Goal: Task Accomplishment & Management: Use online tool/utility

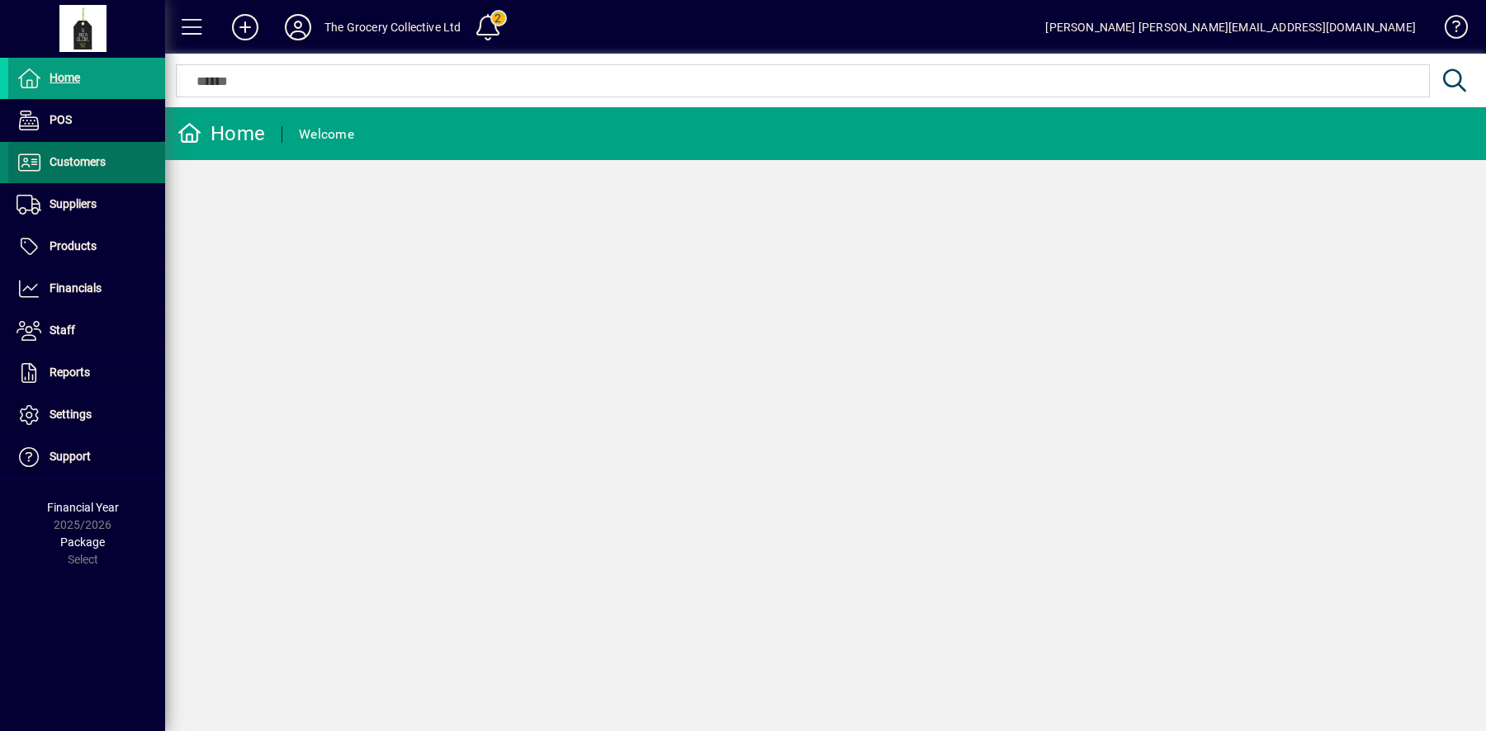
click at [102, 166] on span "Customers" at bounding box center [78, 161] width 56 height 13
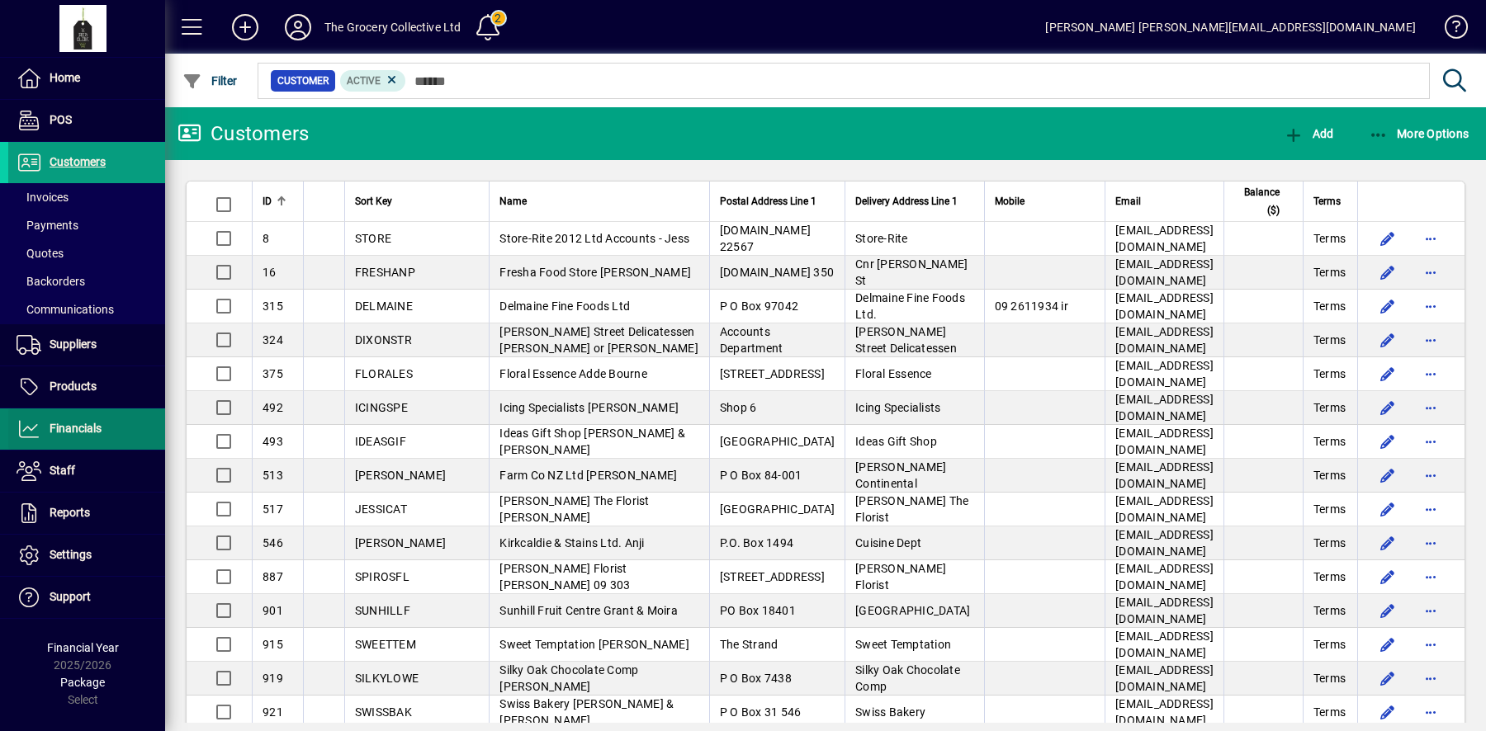
click at [98, 423] on span "Financials" at bounding box center [76, 428] width 52 height 13
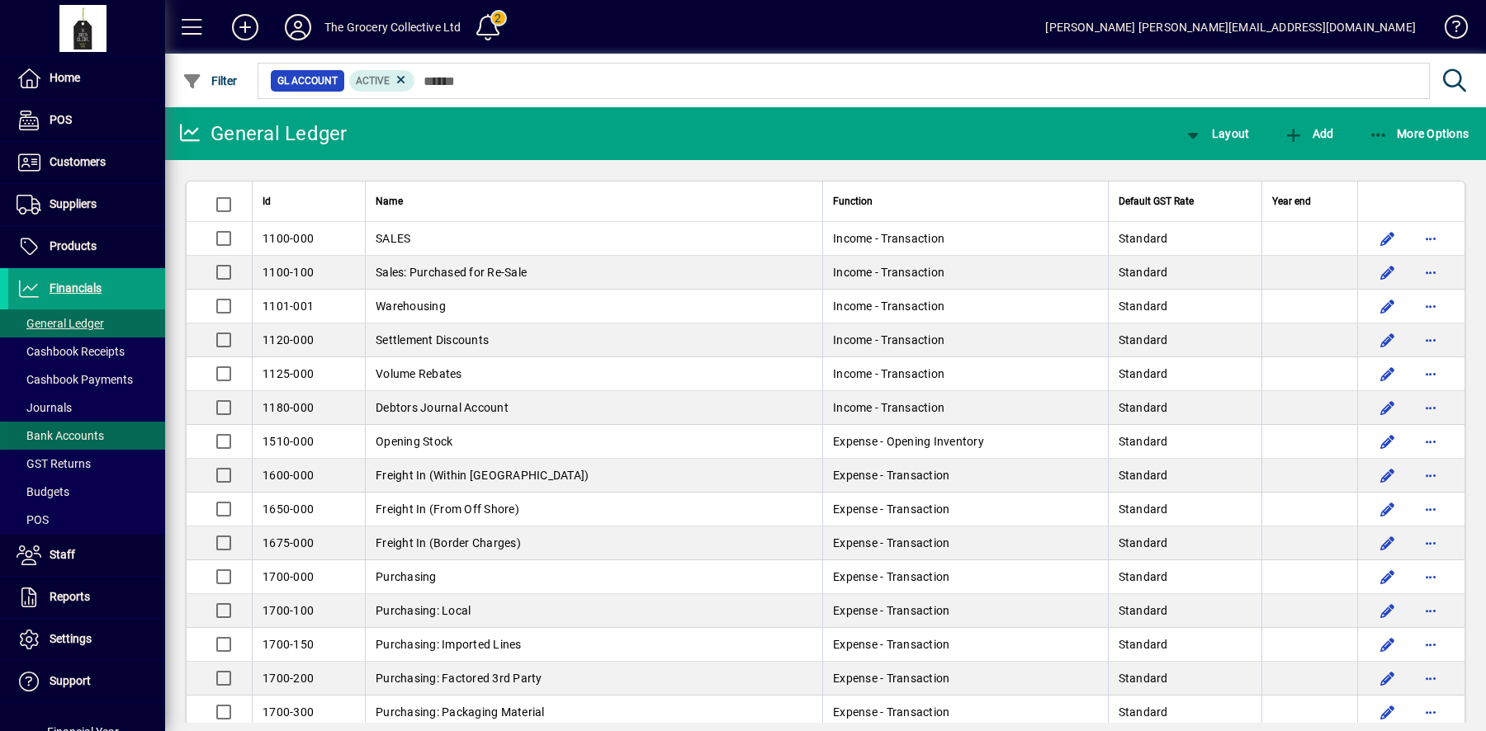
click at [96, 429] on span "Bank Accounts" at bounding box center [60, 435] width 87 height 13
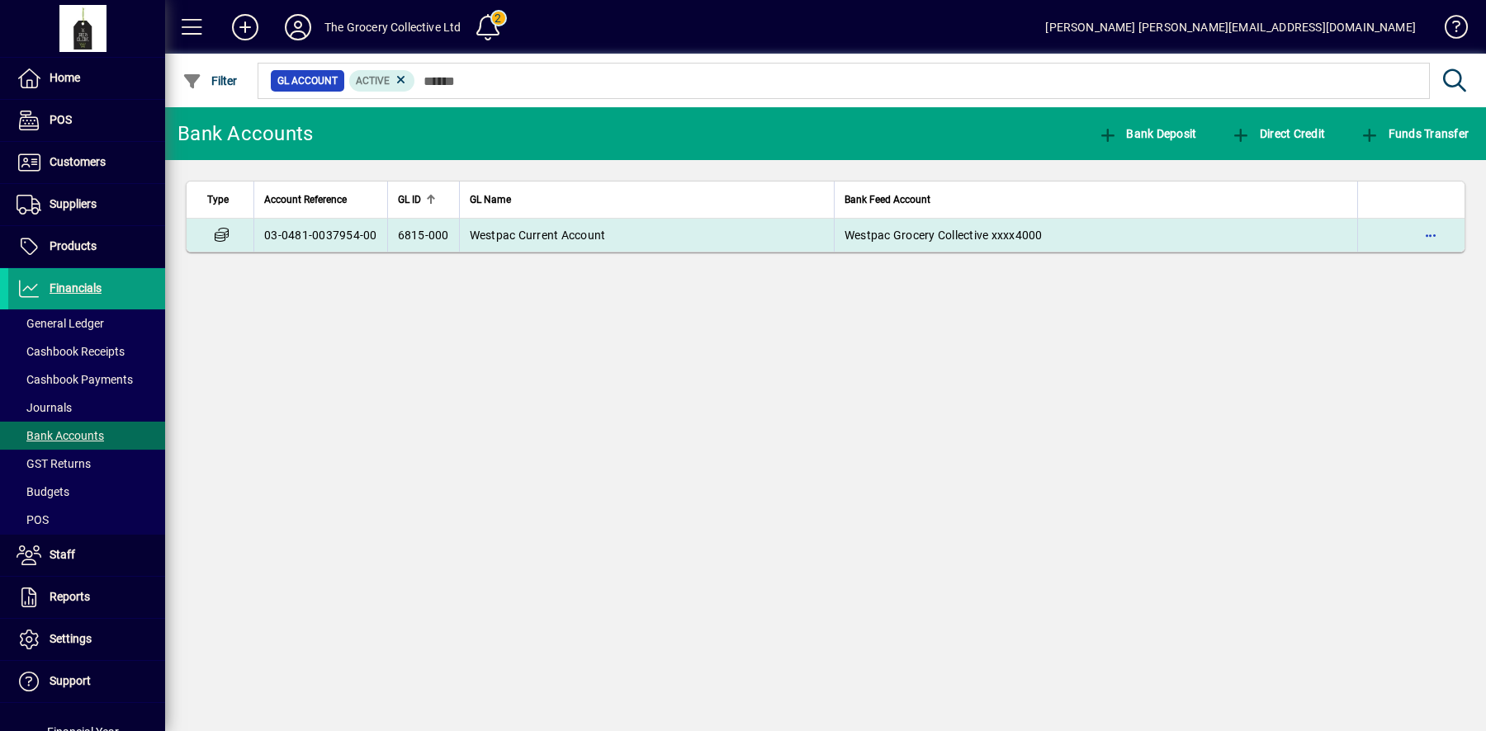
click at [435, 229] on span "6815-000" at bounding box center [423, 235] width 51 height 13
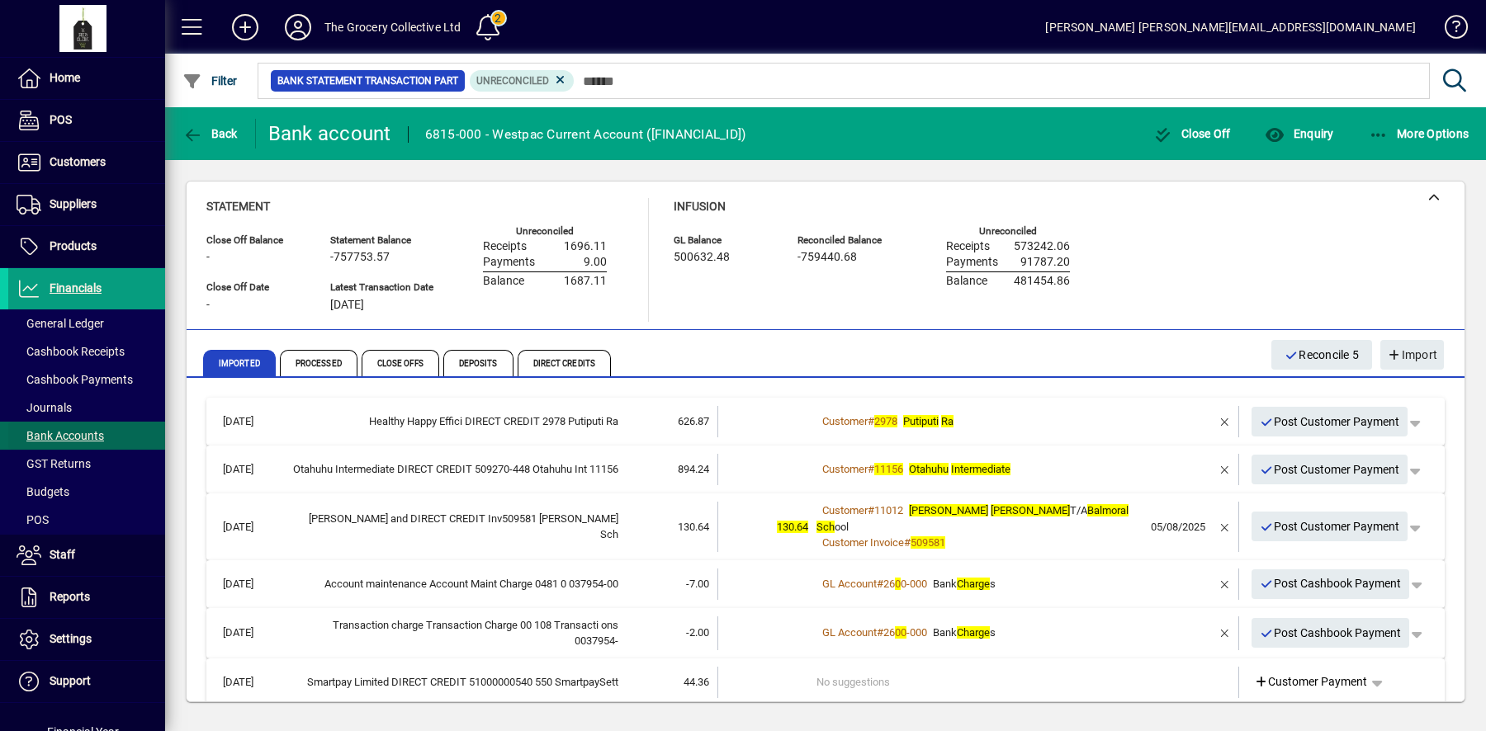
click at [92, 437] on span "Bank Accounts" at bounding box center [60, 435] width 87 height 13
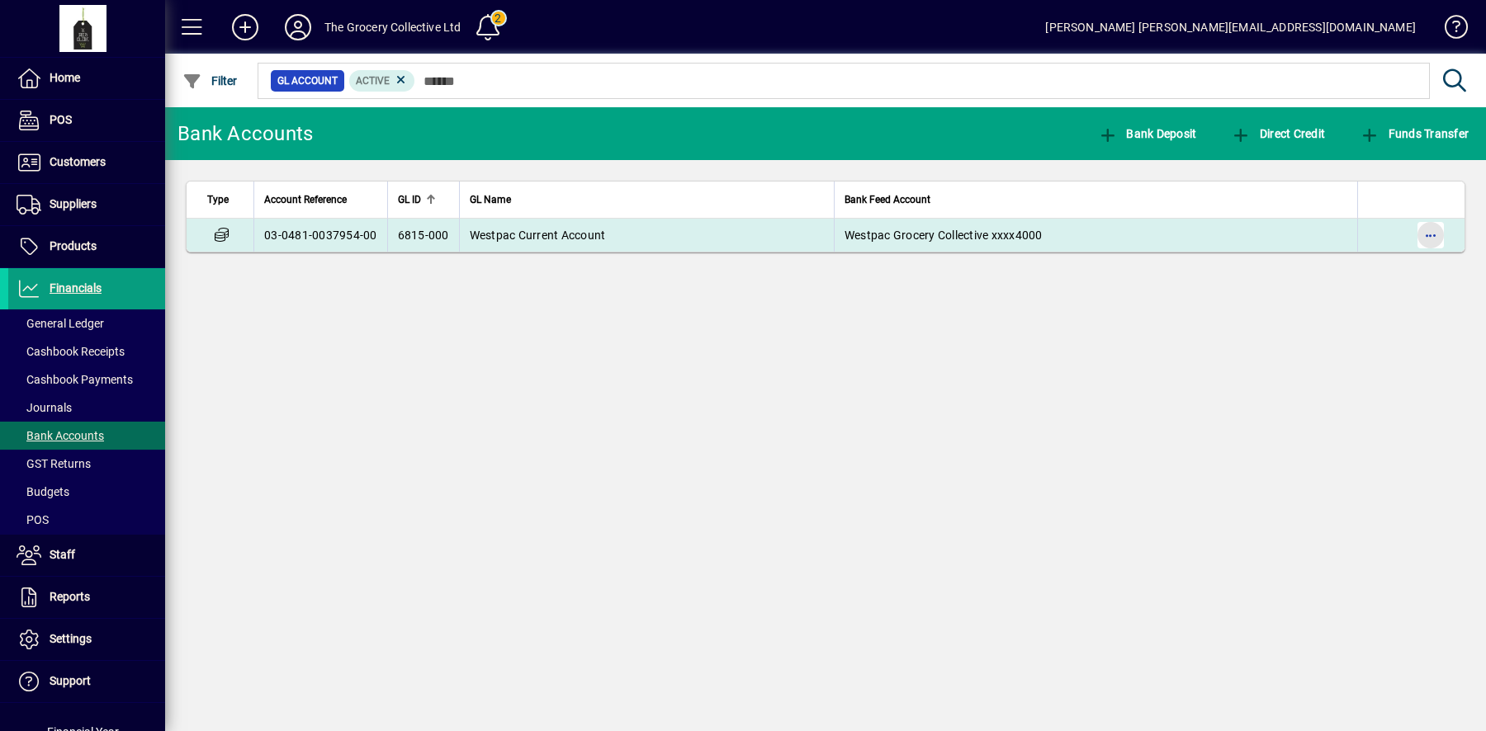
click at [1431, 237] on span "button" at bounding box center [1430, 235] width 40 height 40
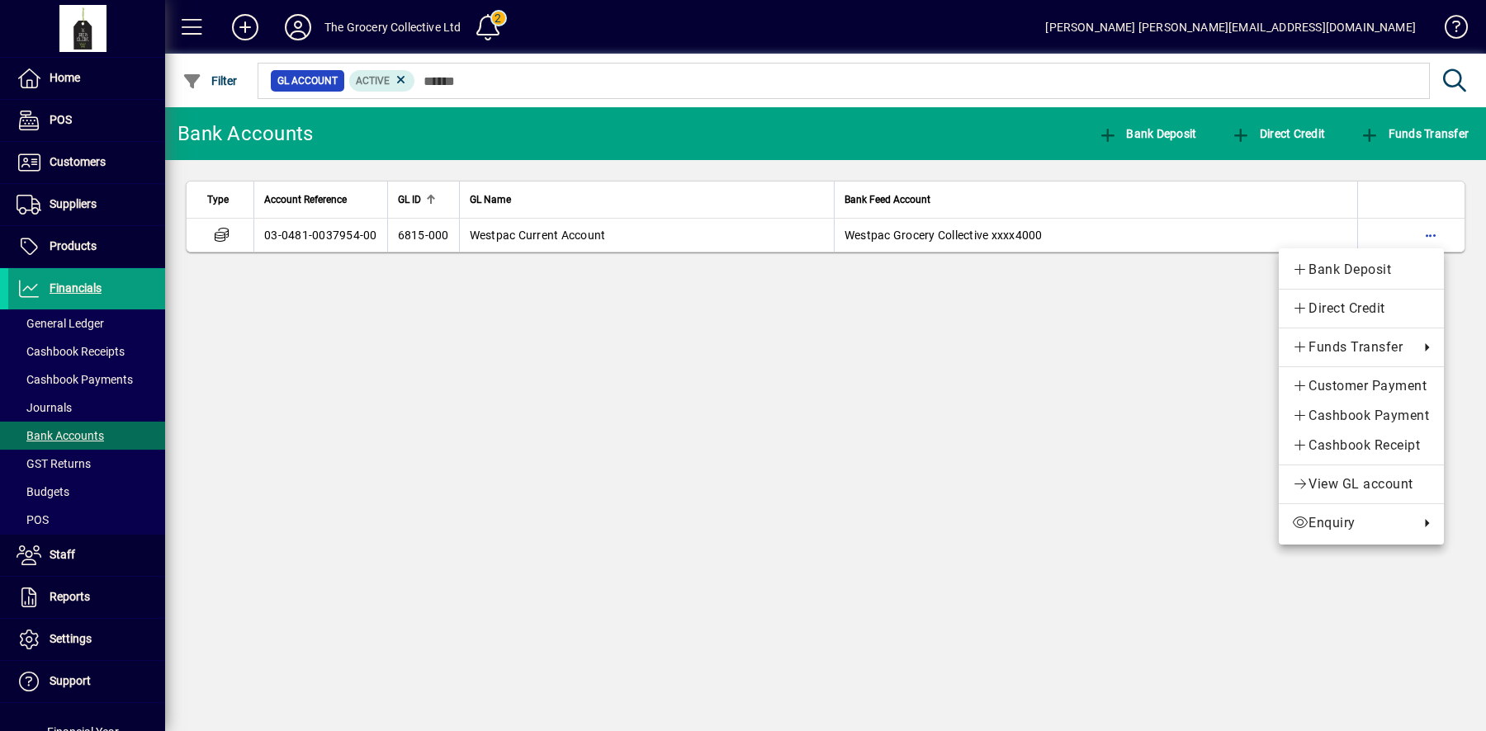
click at [1024, 404] on div at bounding box center [743, 365] width 1486 height 731
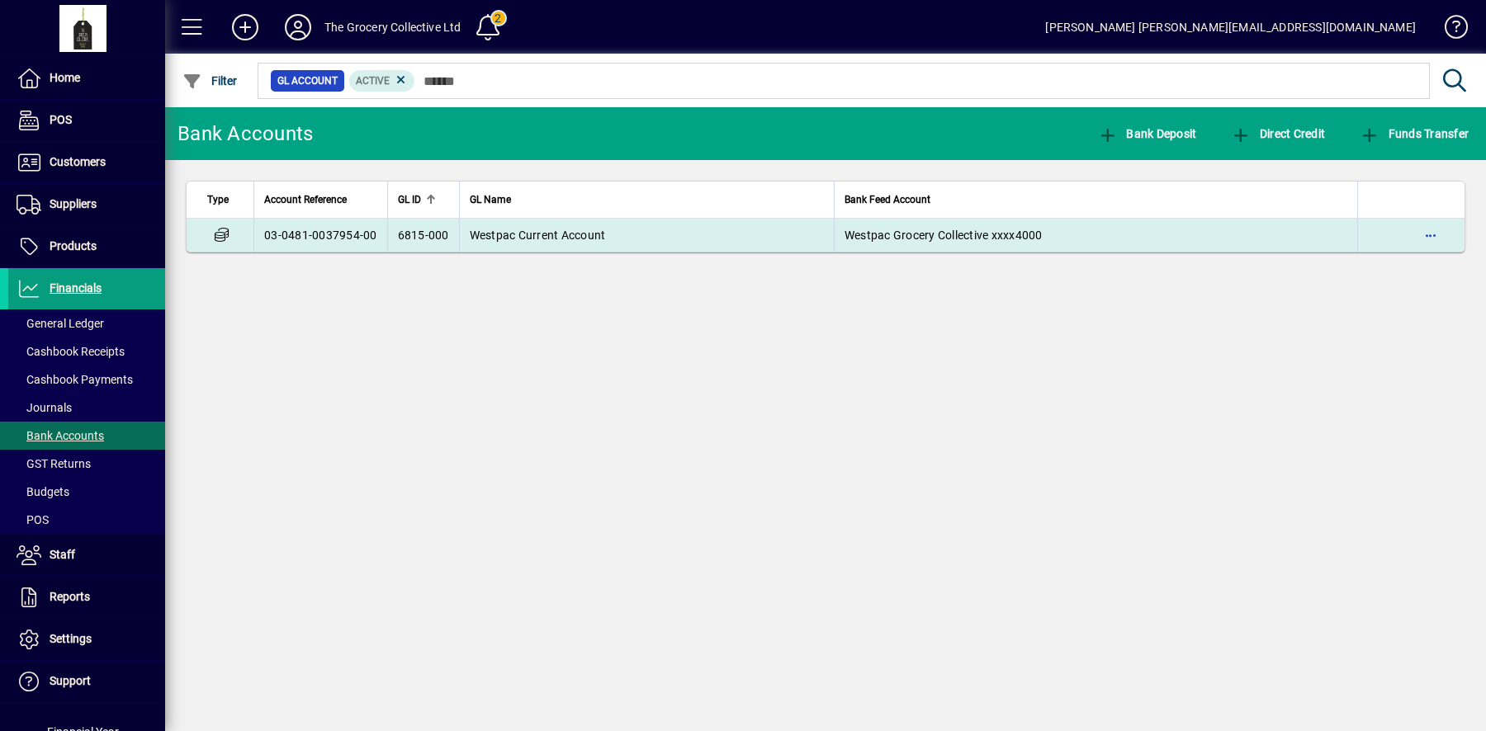
click at [459, 240] on td "Westpac Current Account" at bounding box center [646, 235] width 375 height 33
